Goal: Find specific page/section: Find specific page/section

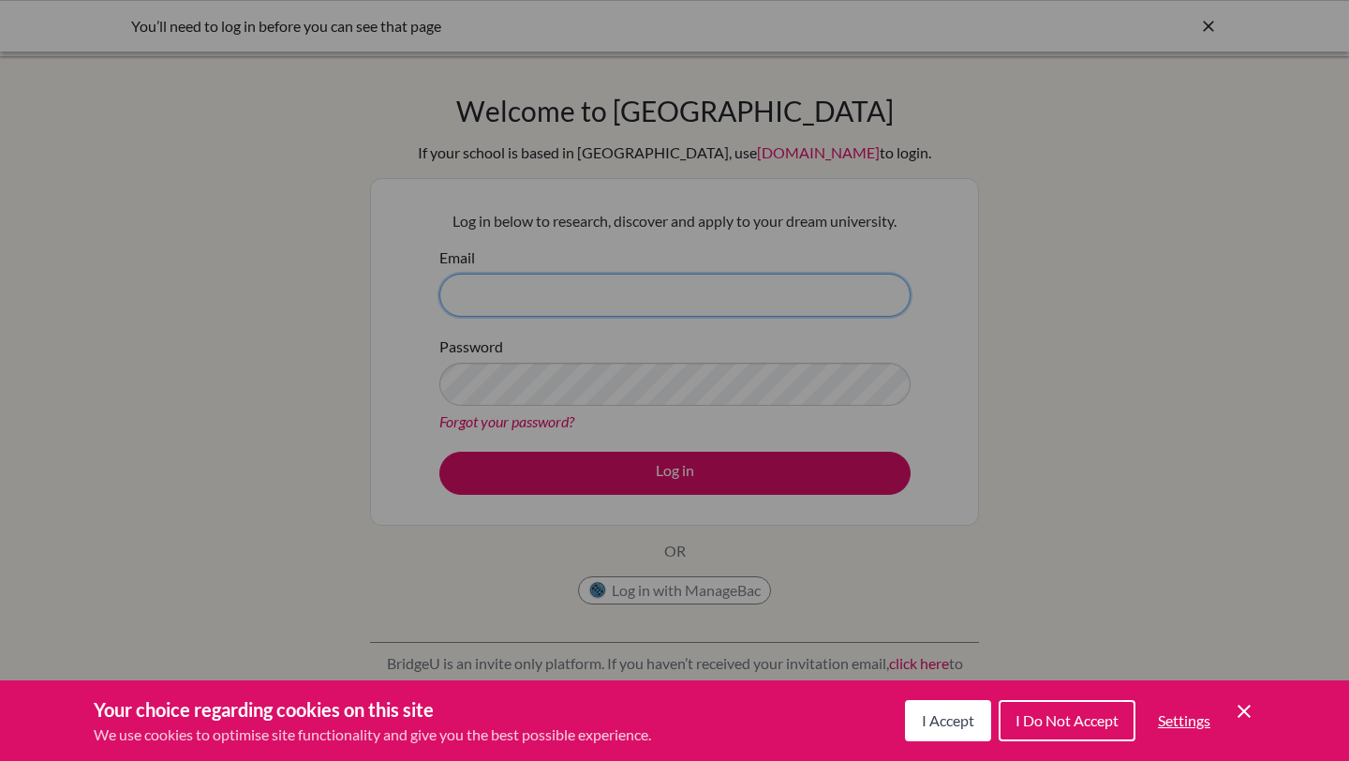
type input "[PERSON_NAME][EMAIL_ADDRESS][DOMAIN_NAME]"
click at [954, 732] on button "I Accept" at bounding box center [948, 720] width 86 height 41
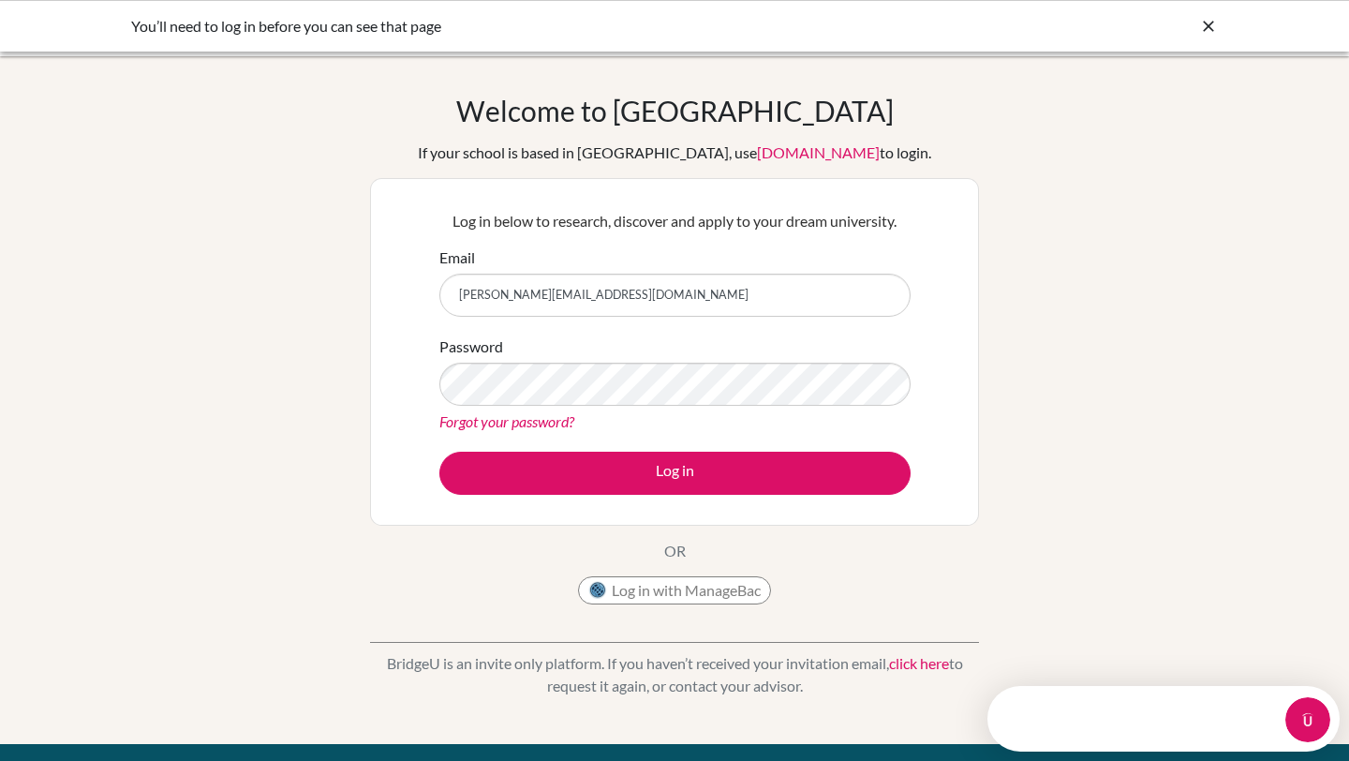
click at [727, 498] on div "Log in below to research, discover and apply to your dream university. Email [P…" at bounding box center [674, 352] width 495 height 308
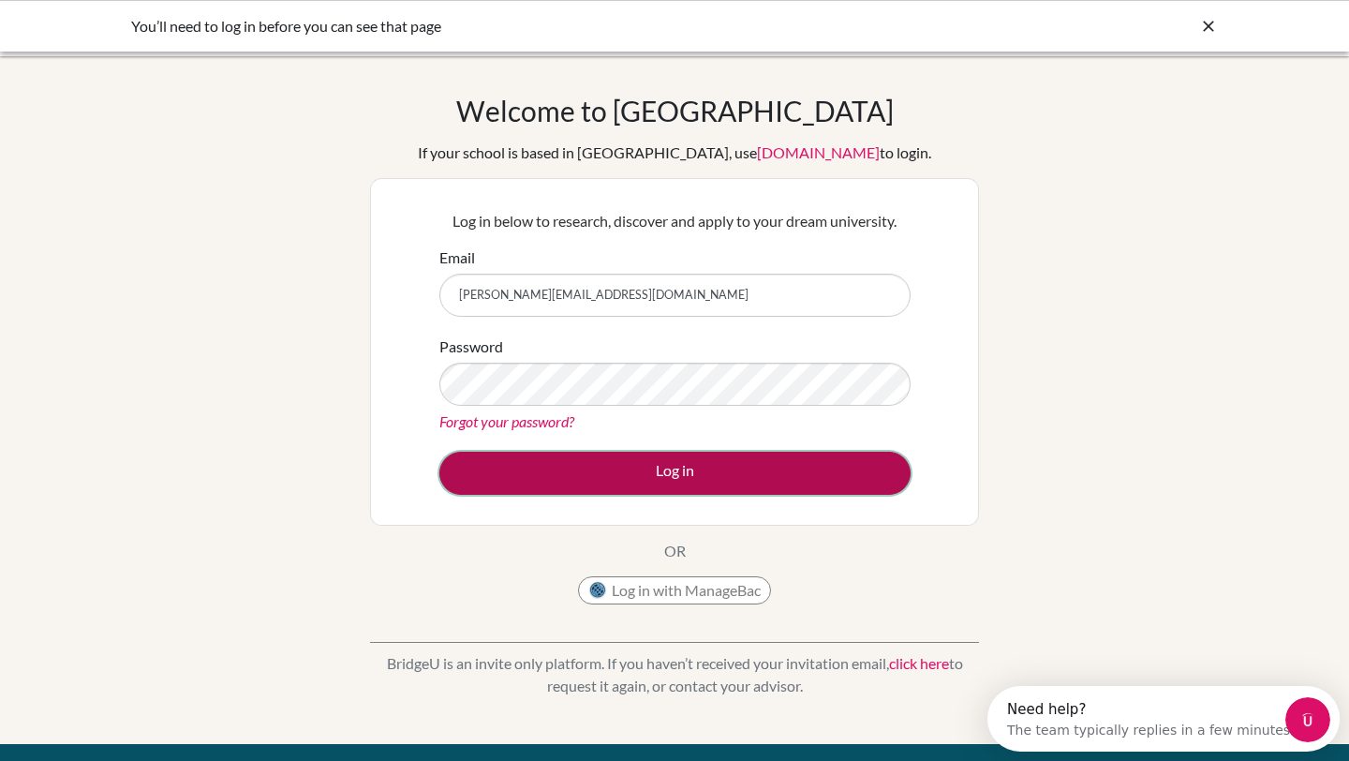
click at [726, 487] on button "Log in" at bounding box center [674, 473] width 471 height 43
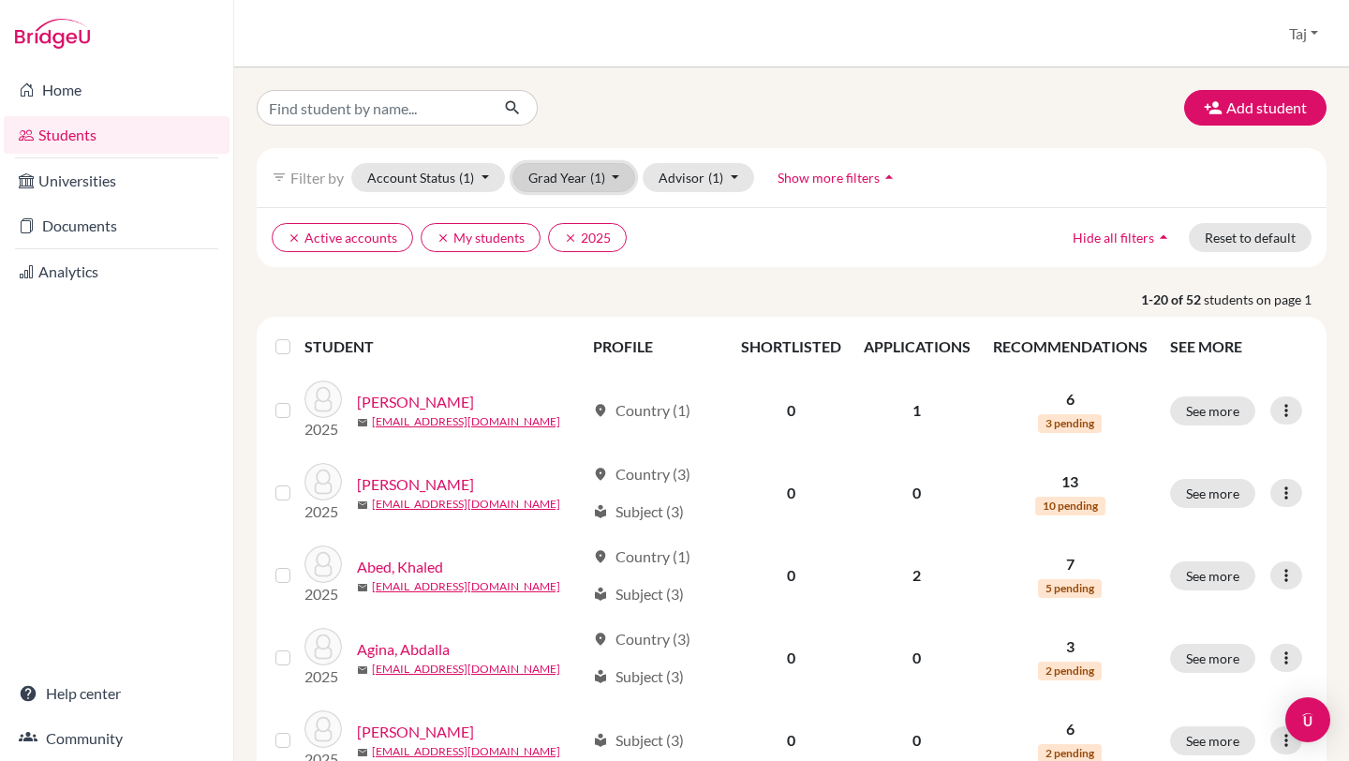
click at [598, 189] on button "Grad Year (1)" at bounding box center [574, 177] width 124 height 29
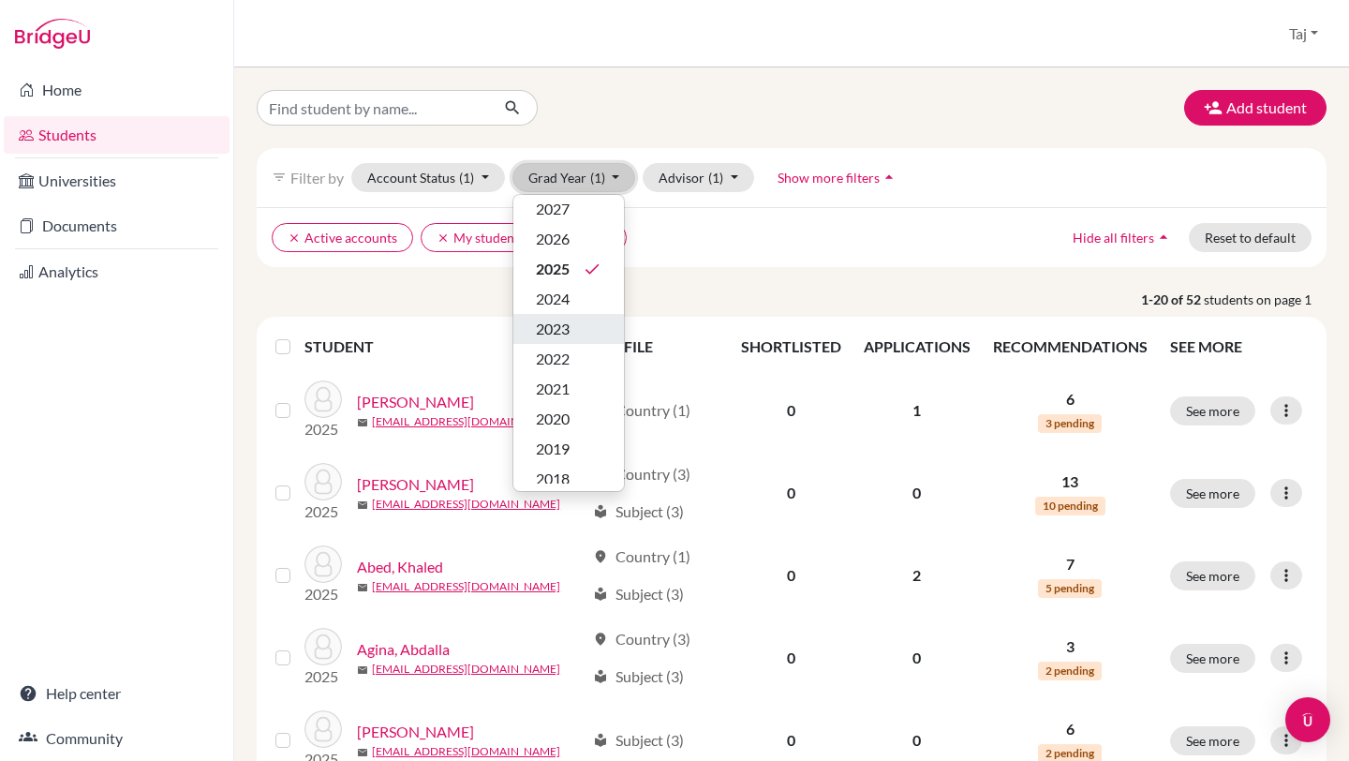
scroll to position [41, 0]
click at [571, 409] on div "2020" at bounding box center [569, 416] width 66 height 22
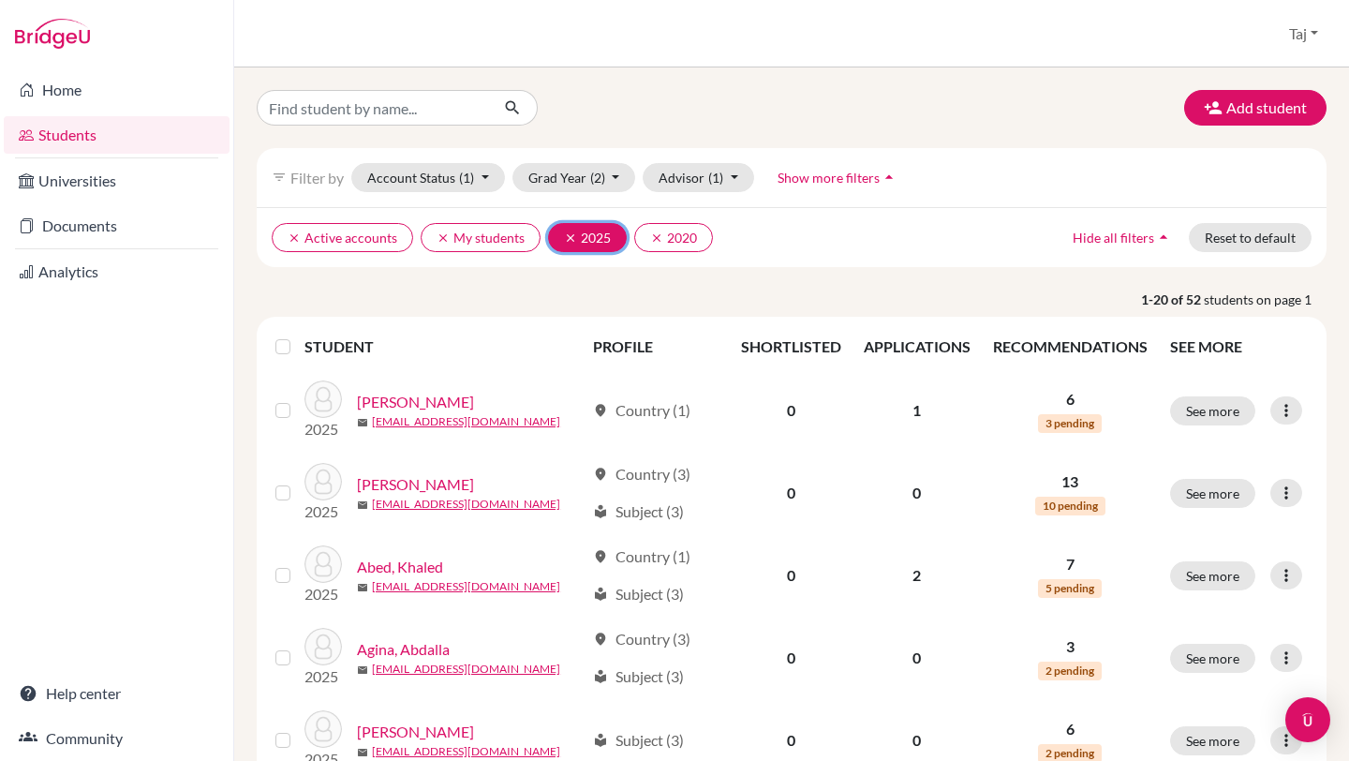
click at [569, 242] on icon "clear" at bounding box center [570, 237] width 13 height 13
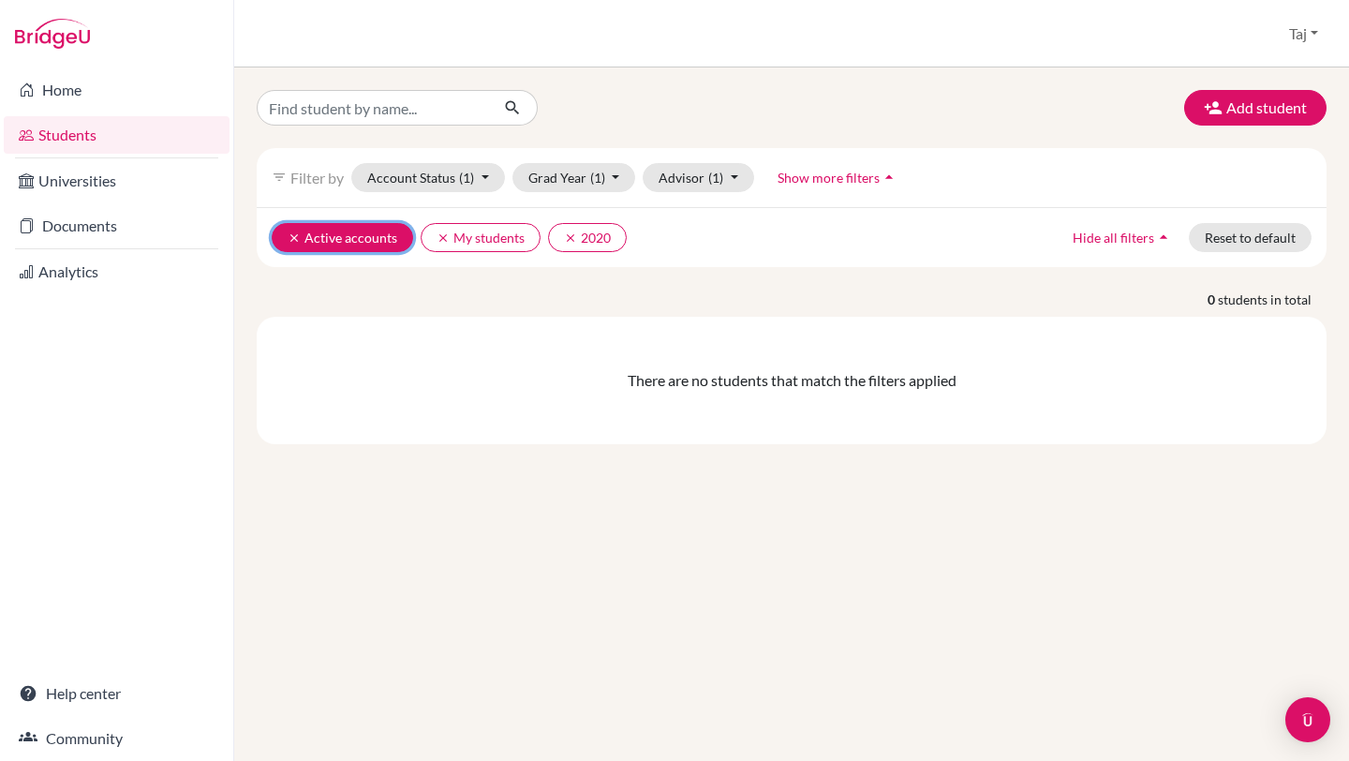
click at [293, 235] on icon "clear" at bounding box center [294, 237] width 13 height 13
click at [329, 229] on button "clear My students" at bounding box center [332, 237] width 120 height 29
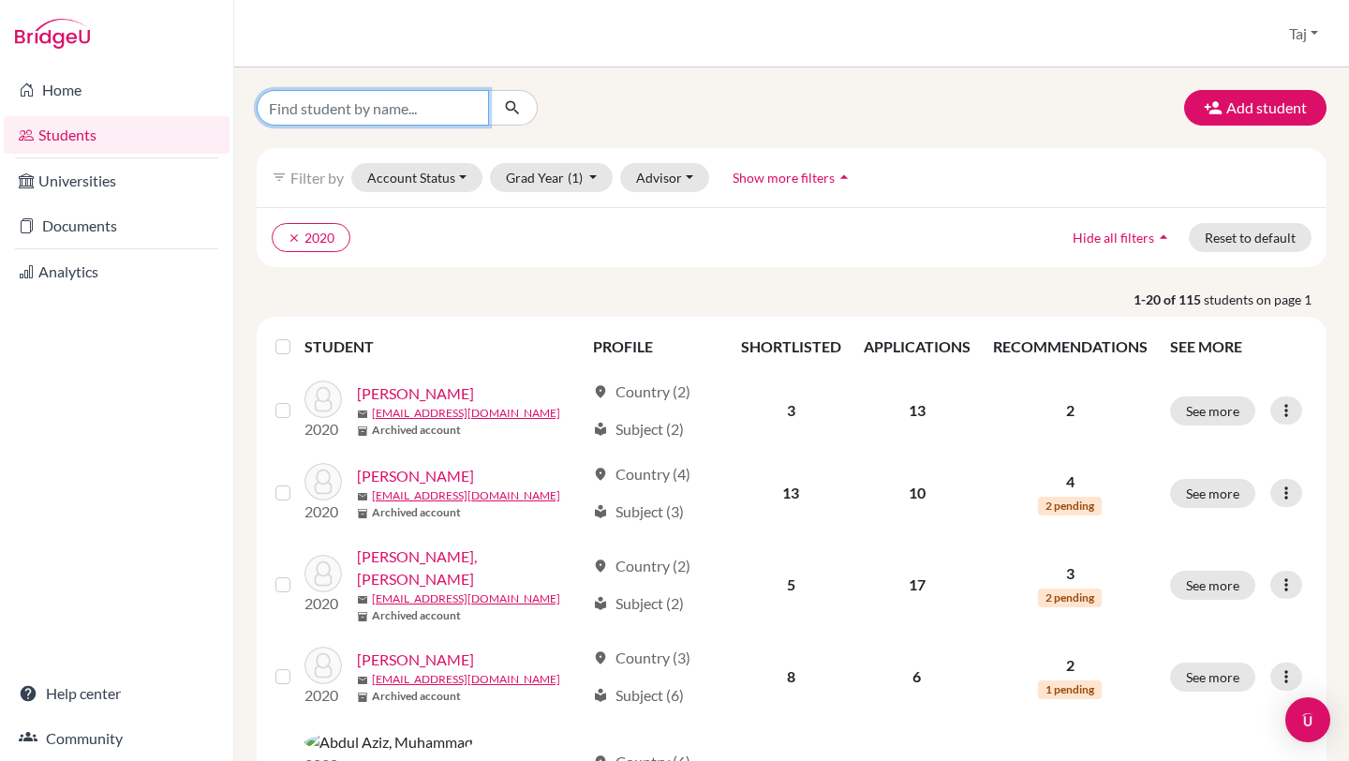
click at [425, 96] on input "Find student by name..." at bounding box center [373, 108] width 232 height 36
